Goal: Task Accomplishment & Management: Manage account settings

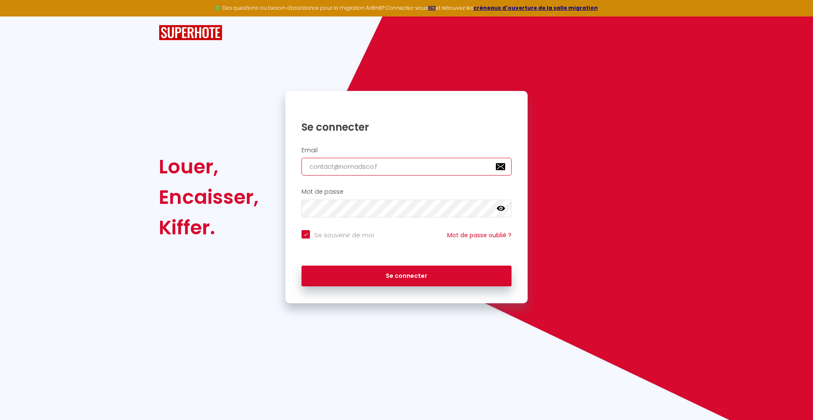
type input "[EMAIL_ADDRESS][DOMAIN_NAME]"
checkbox input "true"
type input "[EMAIL_ADDRESS][DOMAIN_NAME]"
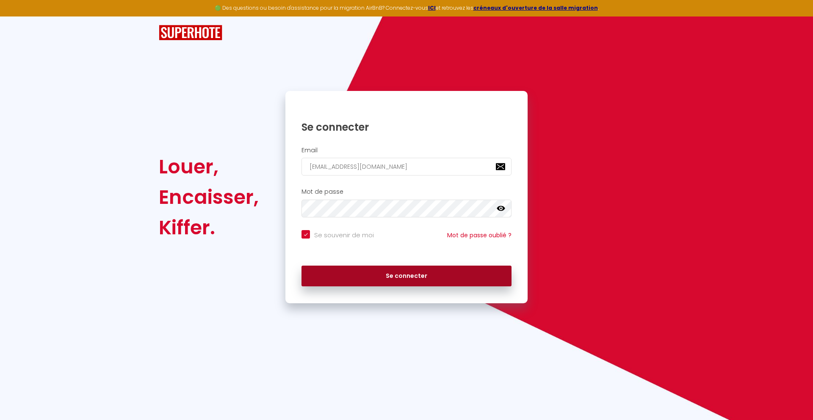
click at [406, 276] on button "Se connecter" at bounding box center [406, 276] width 210 height 21
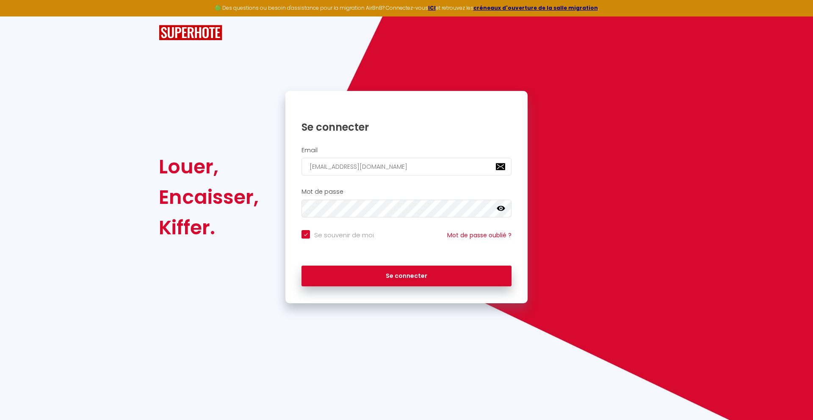
checkbox input "true"
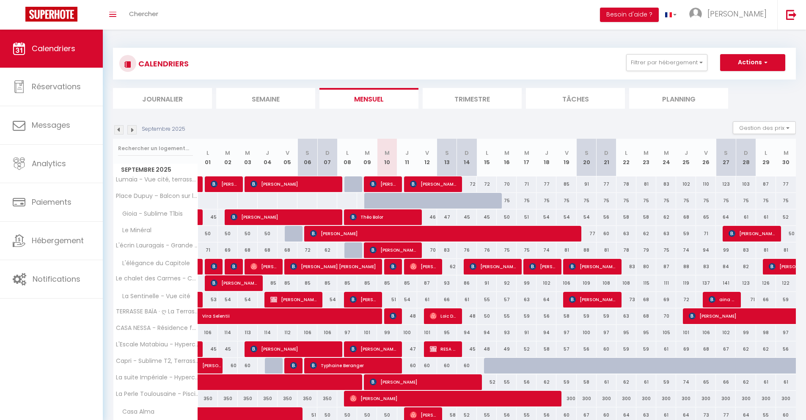
click at [163, 98] on li "Journalier" at bounding box center [162, 98] width 99 height 21
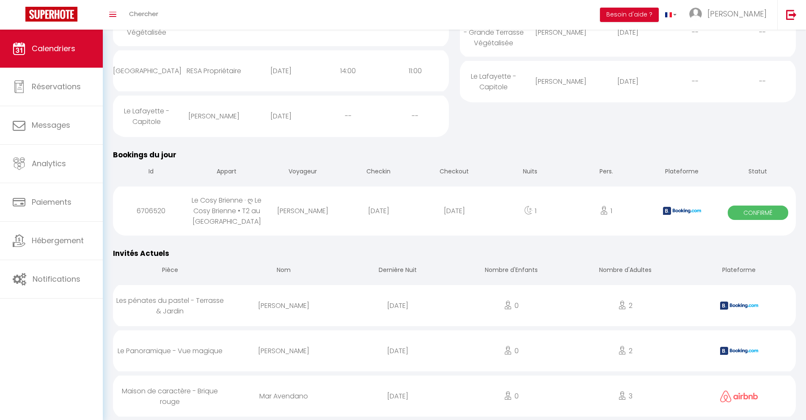
scroll to position [244, 0]
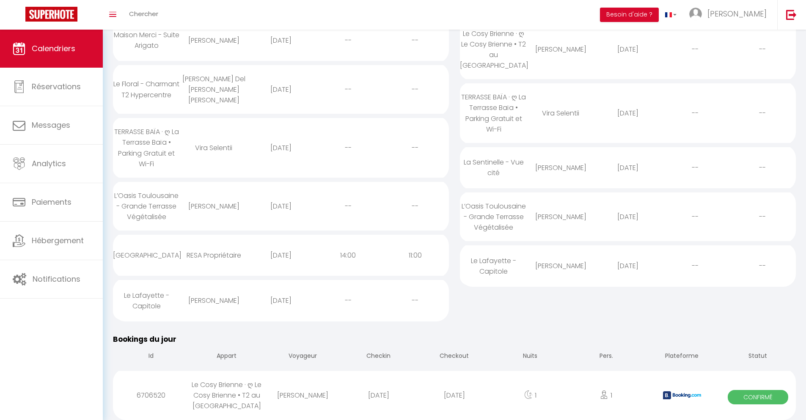
click at [455, 394] on div "[DATE]" at bounding box center [454, 396] width 76 height 28
select select "0"
select select "1"
select select
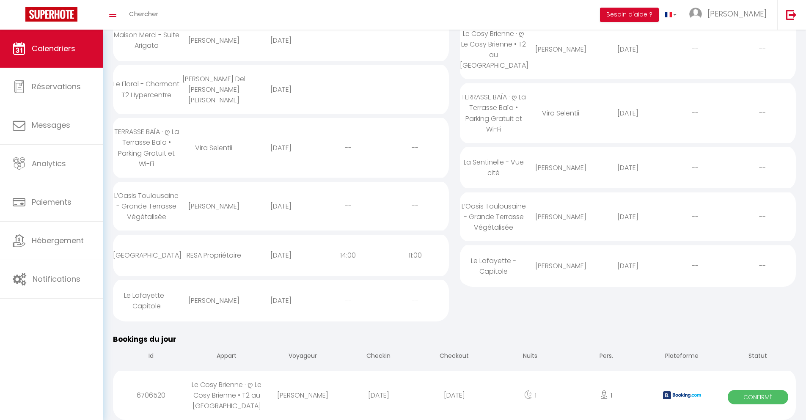
select select
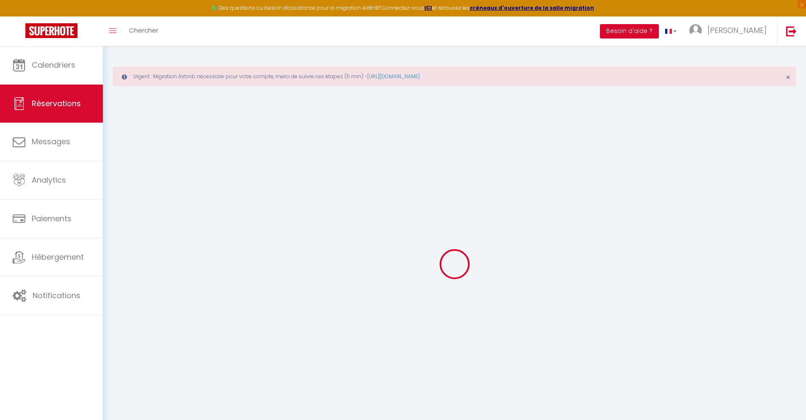
select select
checkbox input "false"
select select
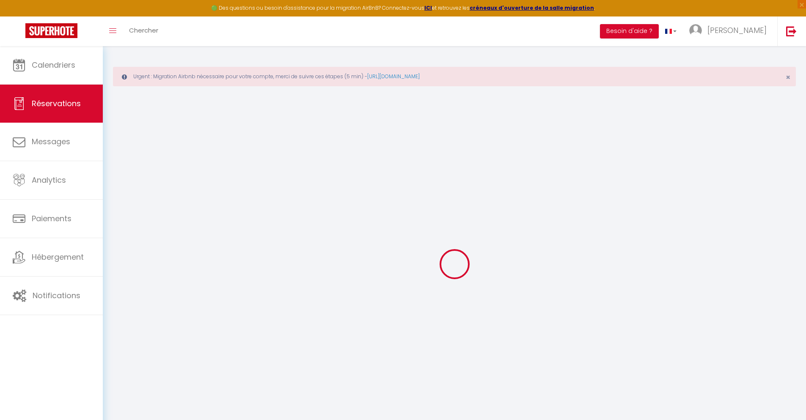
checkbox input "false"
type textarea "** THIS RESERVATION HAS BEEN PRE-PAID ** BOOKING NOTE : Payment charge is EUR 1…"
type input "40"
type input "3.91"
select select
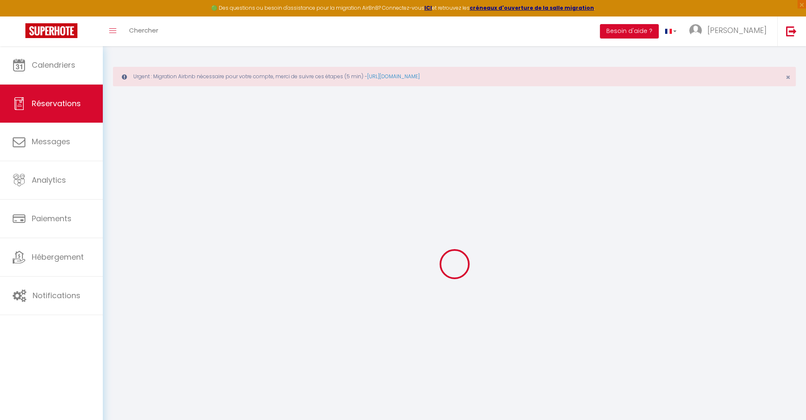
select select
checkbox input "false"
select select
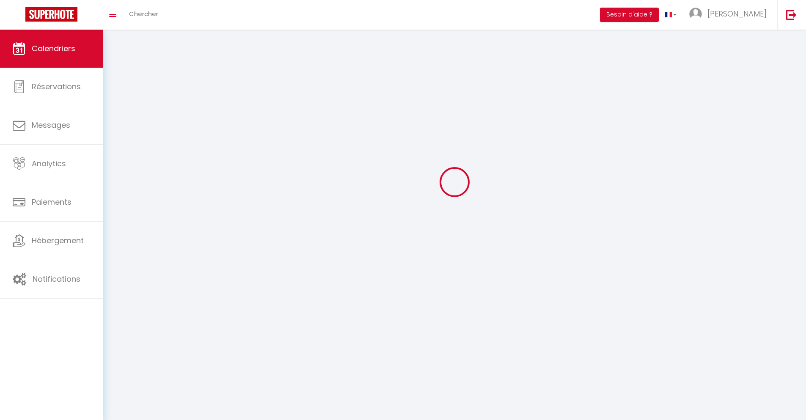
scroll to position [46, 0]
